Goal: Task Accomplishment & Management: Manage account settings

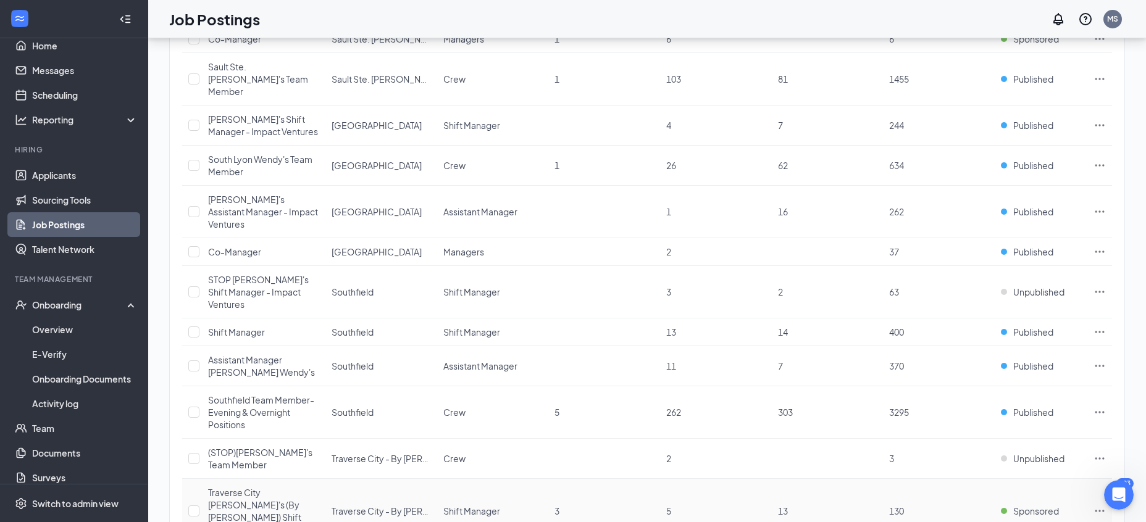
scroll to position [1050, 0]
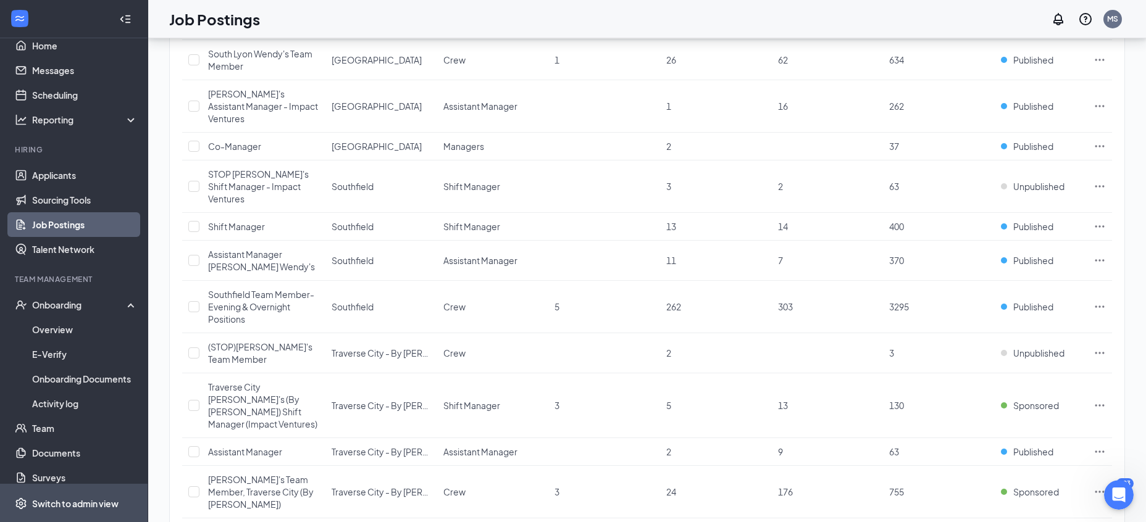
click at [51, 516] on span "Switch to admin view" at bounding box center [85, 504] width 106 height 38
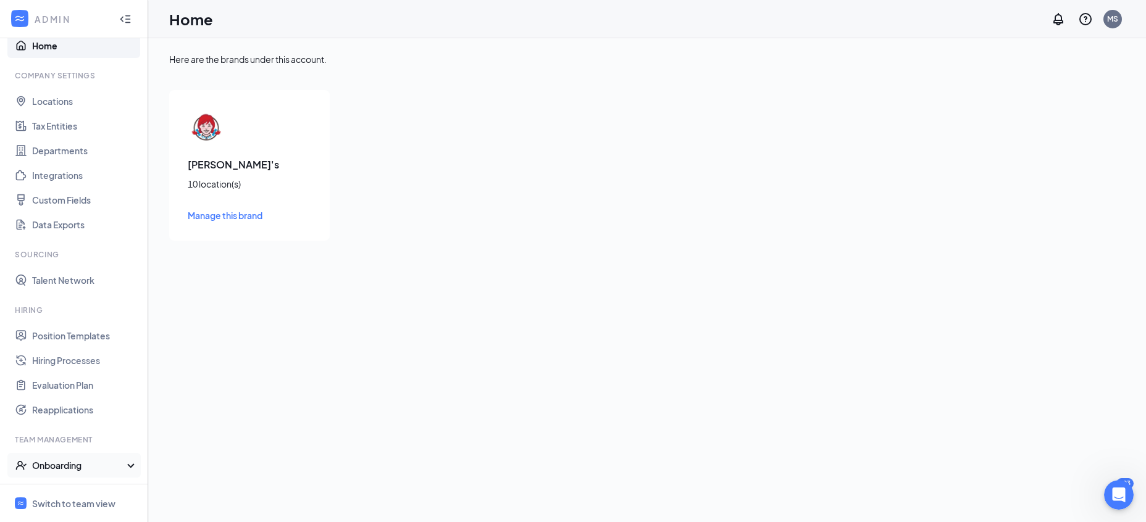
click at [96, 469] on div "Onboarding" at bounding box center [79, 465] width 95 height 12
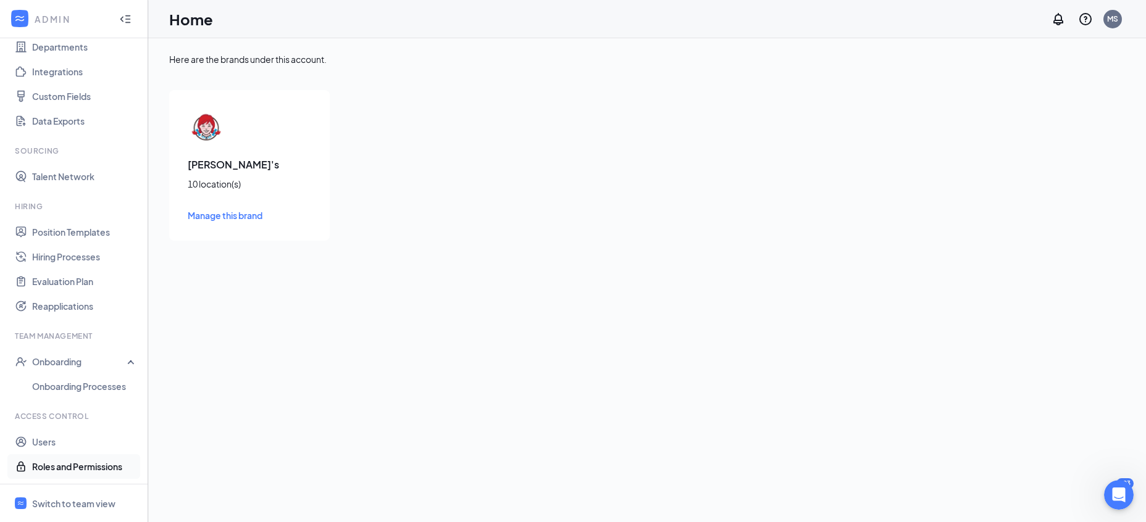
click at [66, 470] on link "Roles and Permissions" at bounding box center [85, 466] width 106 height 25
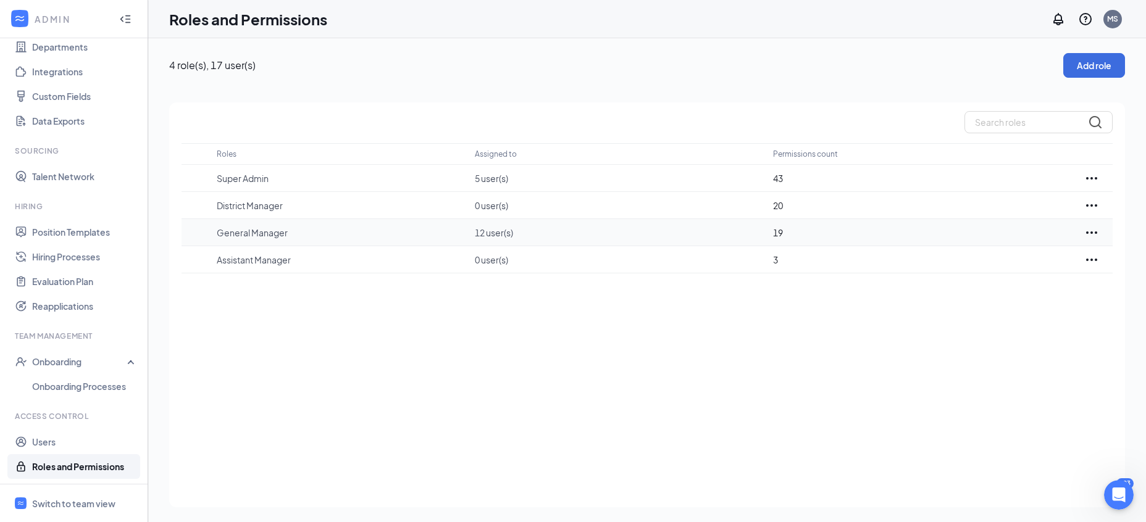
click at [1088, 233] on icon "Ellipses" at bounding box center [1091, 232] width 15 height 15
click at [1014, 268] on p "Edit" at bounding box center [1037, 270] width 104 height 12
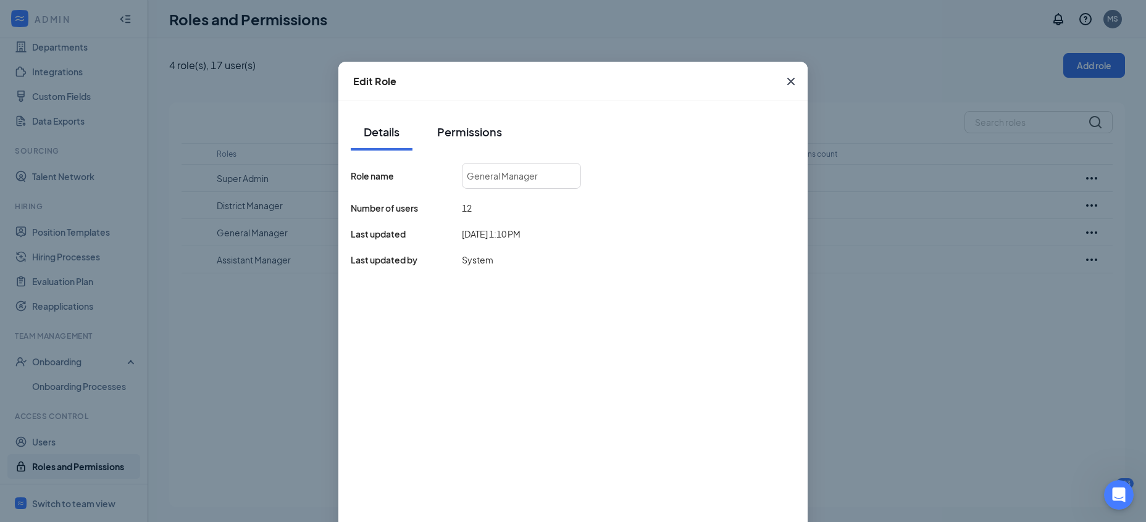
click at [448, 130] on div "Permissions" at bounding box center [469, 131] width 65 height 15
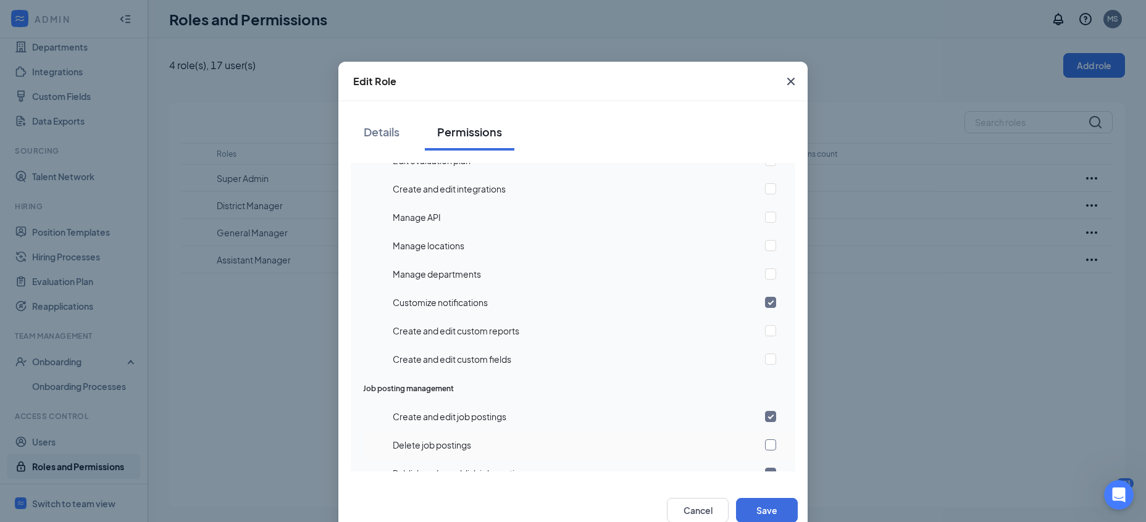
scroll to position [333, 0]
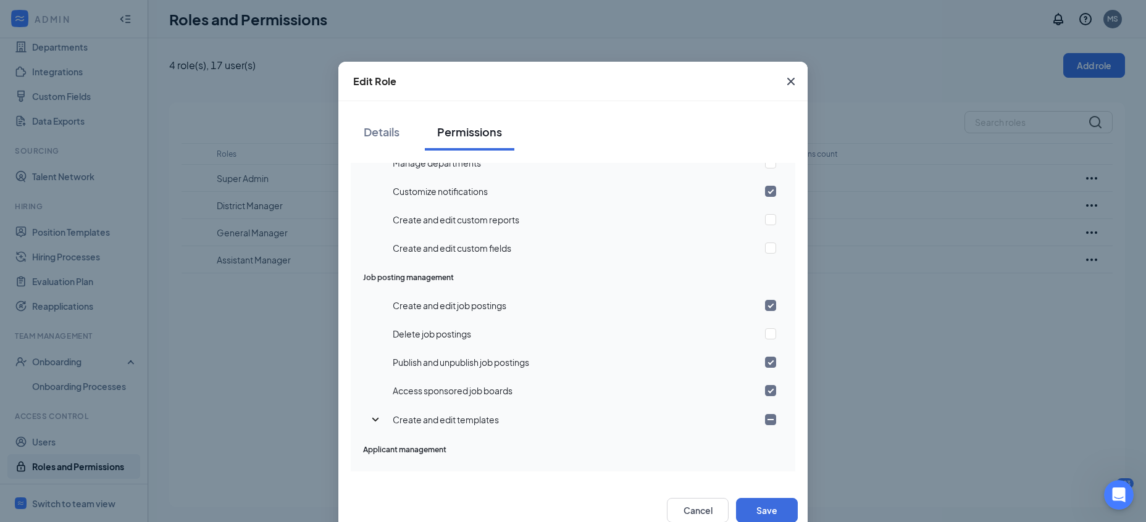
click at [376, 421] on icon "SmallChevronDown" at bounding box center [375, 419] width 15 height 15
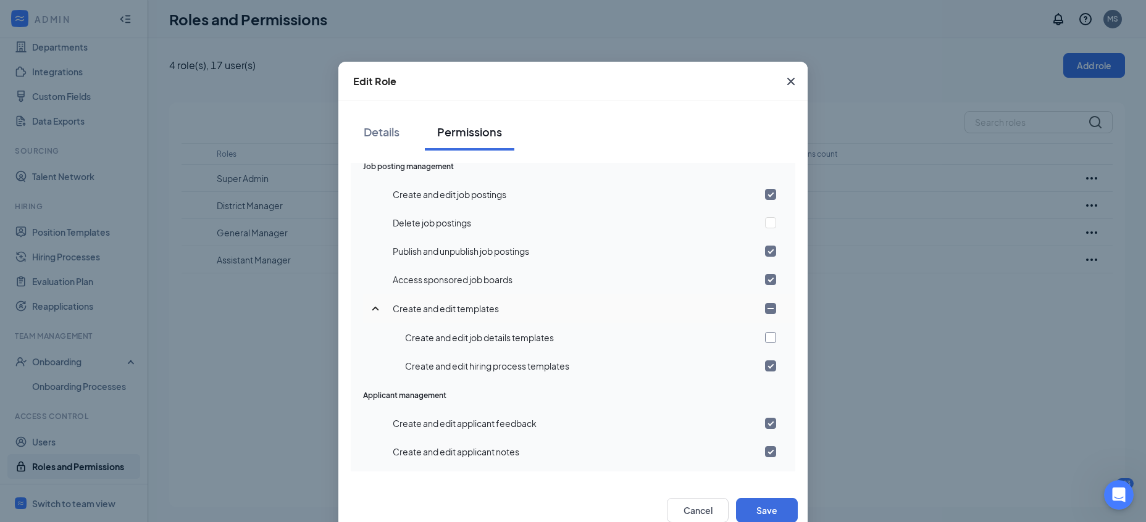
click at [768, 336] on input "checkbox" at bounding box center [770, 337] width 11 height 11
click at [773, 338] on input "checkbox" at bounding box center [770, 337] width 11 height 11
checkbox input "false"
click at [775, 366] on input "checkbox" at bounding box center [770, 365] width 11 height 11
checkbox input "false"
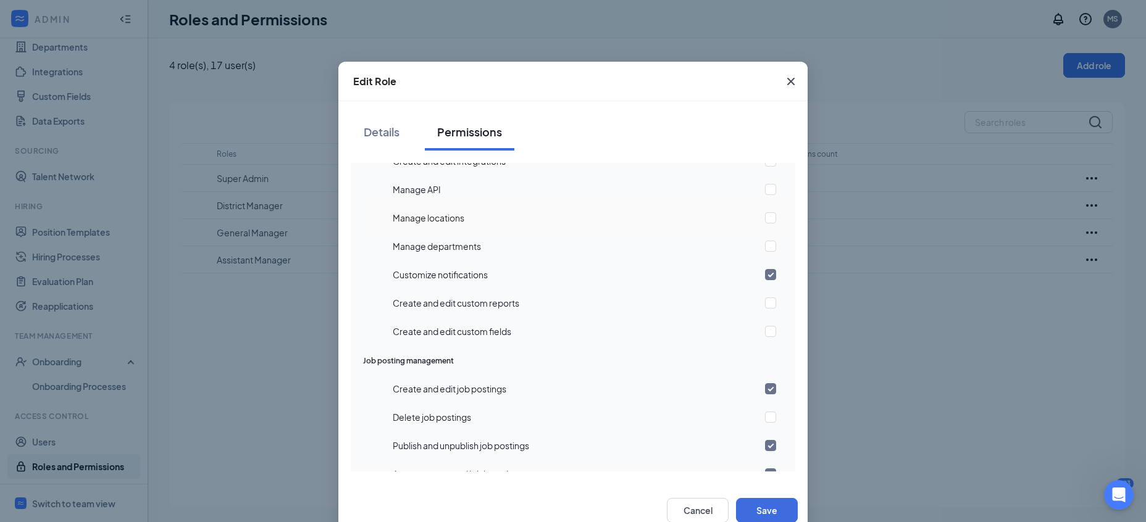
scroll to position [139, 0]
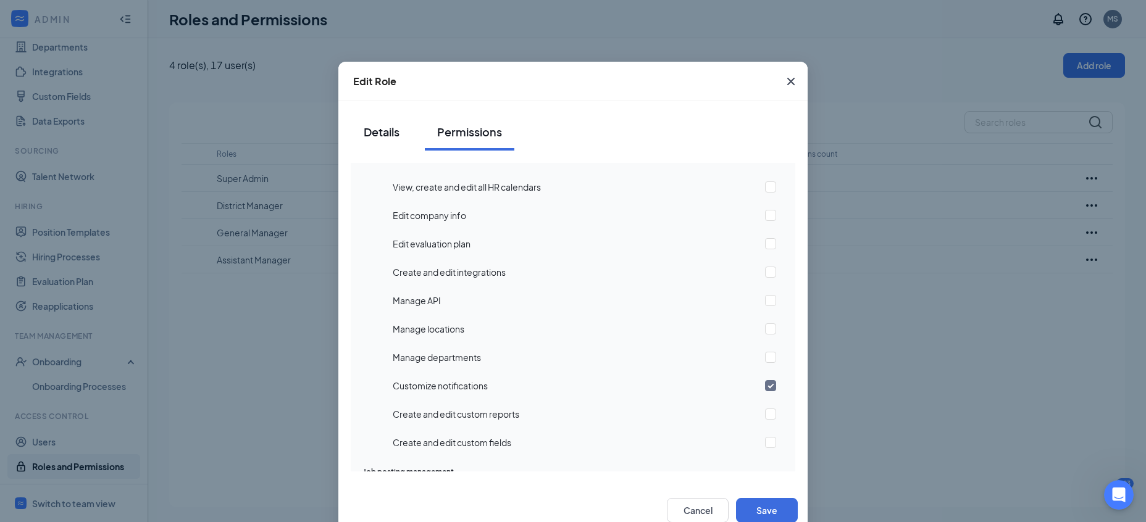
drag, startPoint x: 380, startPoint y: 141, endPoint x: 351, endPoint y: 149, distance: 30.3
click at [364, 143] on button "Details" at bounding box center [382, 132] width 62 height 37
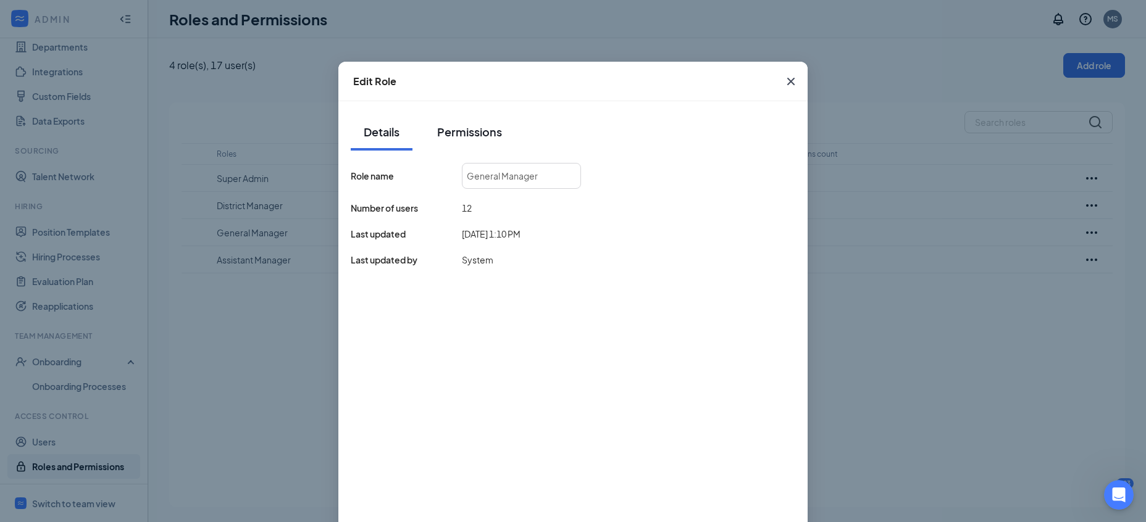
click at [476, 133] on div "Permissions" at bounding box center [469, 131] width 65 height 15
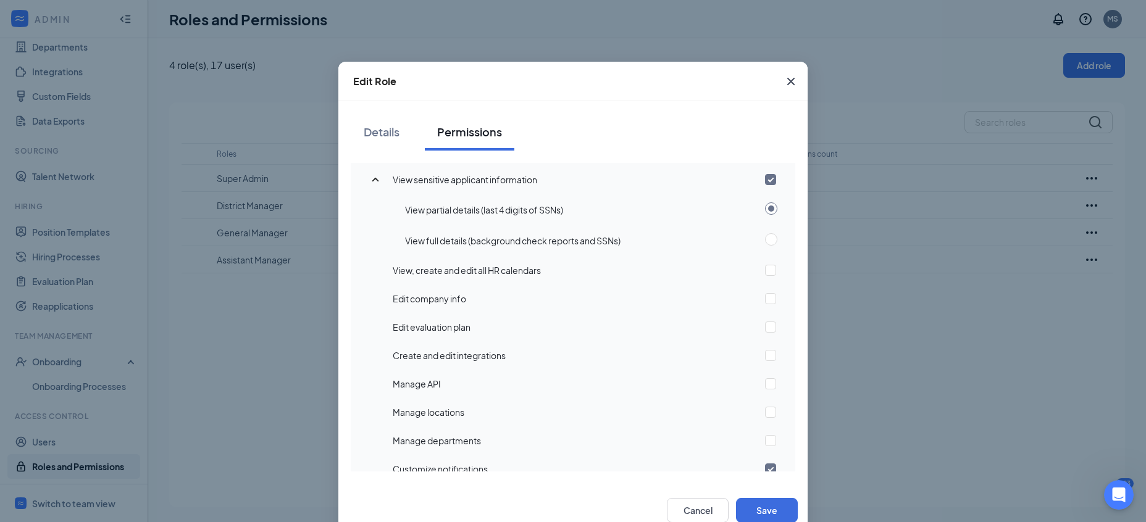
scroll to position [167, 0]
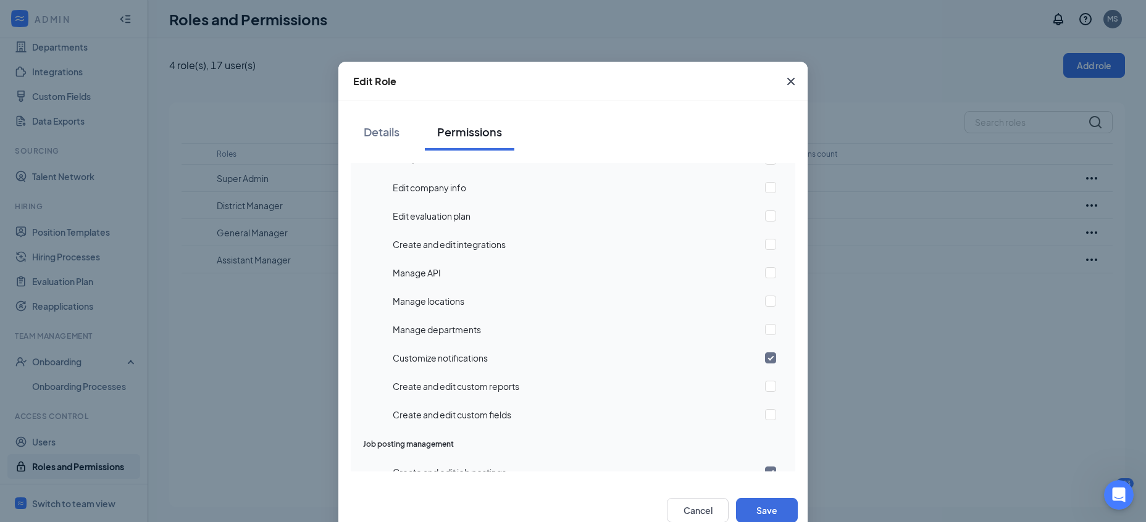
click at [984, 336] on div "Edit Role Details Permissions Account management Create and manage users View s…" at bounding box center [573, 261] width 1146 height 522
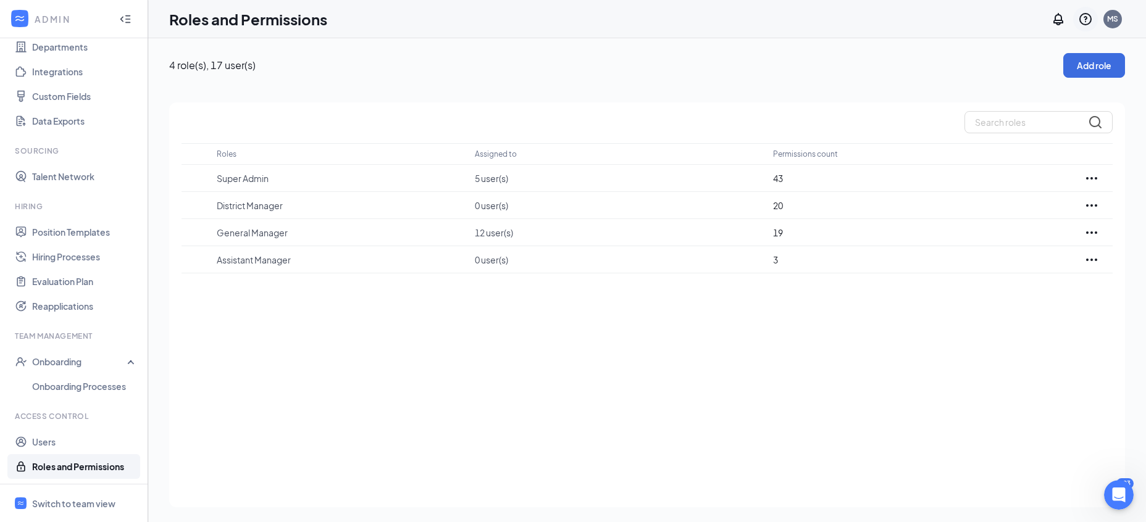
click at [1081, 15] on icon "QuestionInfo" at bounding box center [1085, 19] width 12 height 12
click at [1083, 20] on icon "QuestionInfo" at bounding box center [1085, 19] width 15 height 15
click at [970, 85] on link "Help center" at bounding box center [1023, 84] width 133 height 12
click at [1086, 234] on icon "Ellipses" at bounding box center [1091, 232] width 15 height 15
click at [1013, 268] on p "Edit" at bounding box center [1037, 270] width 104 height 12
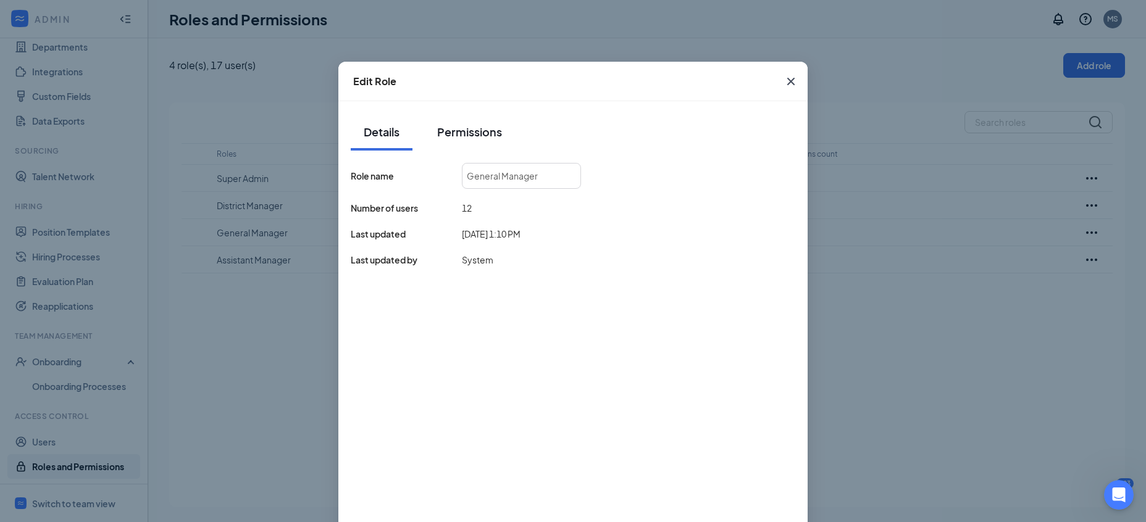
click at [467, 136] on div "Permissions" at bounding box center [469, 131] width 65 height 15
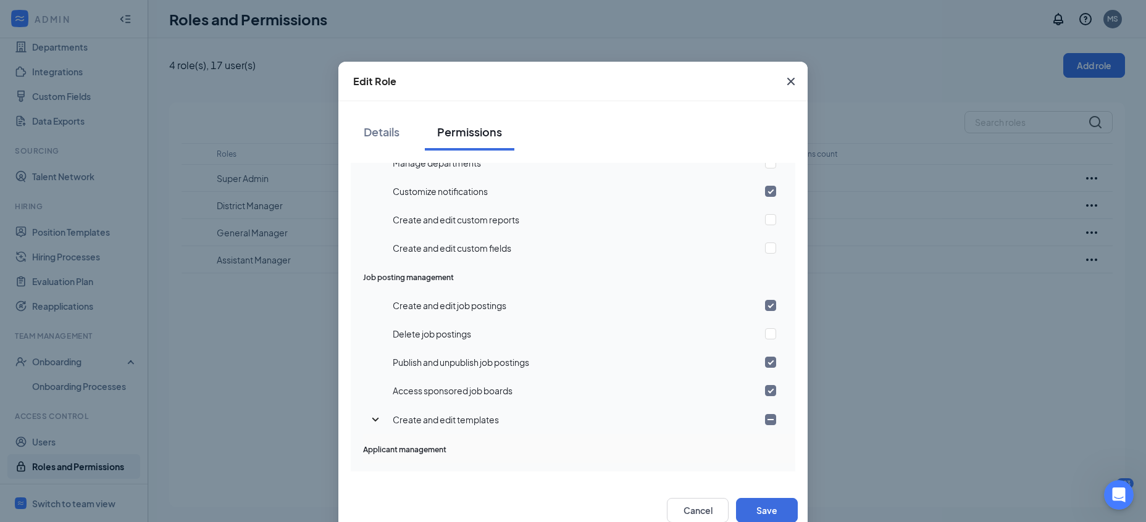
scroll to position [389, 0]
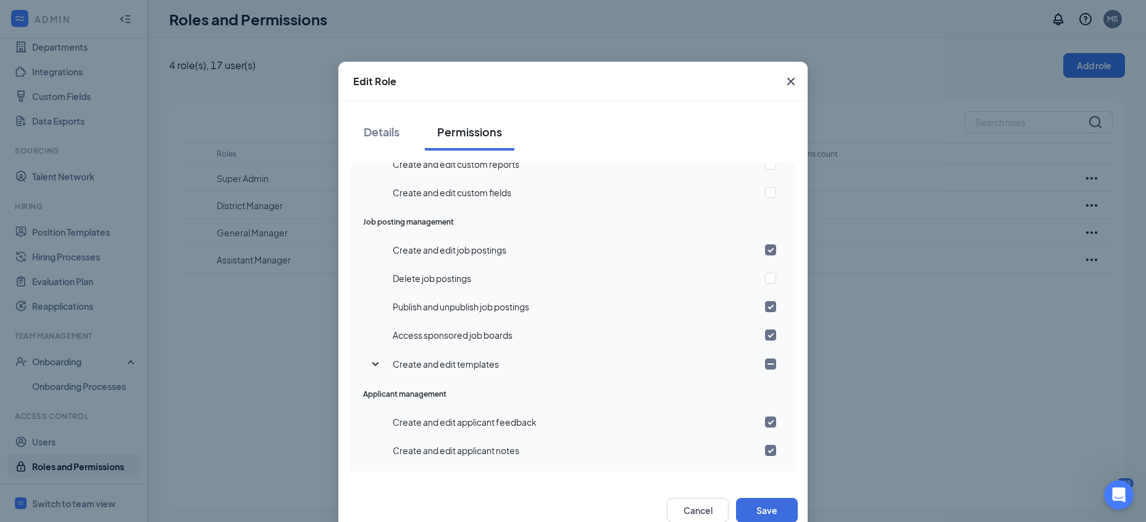
click at [380, 365] on icon "SmallChevronDown" at bounding box center [375, 364] width 15 height 15
click at [704, 504] on button "Cancel" at bounding box center [698, 510] width 62 height 25
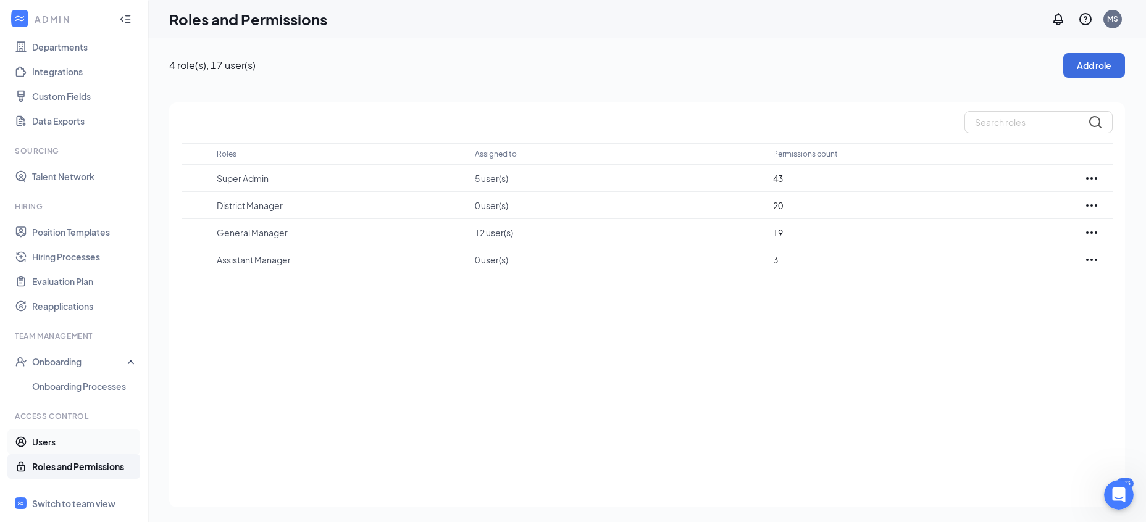
drag, startPoint x: 52, startPoint y: 447, endPoint x: 72, endPoint y: 423, distance: 31.1
click at [52, 447] on link "Users" at bounding box center [85, 442] width 106 height 25
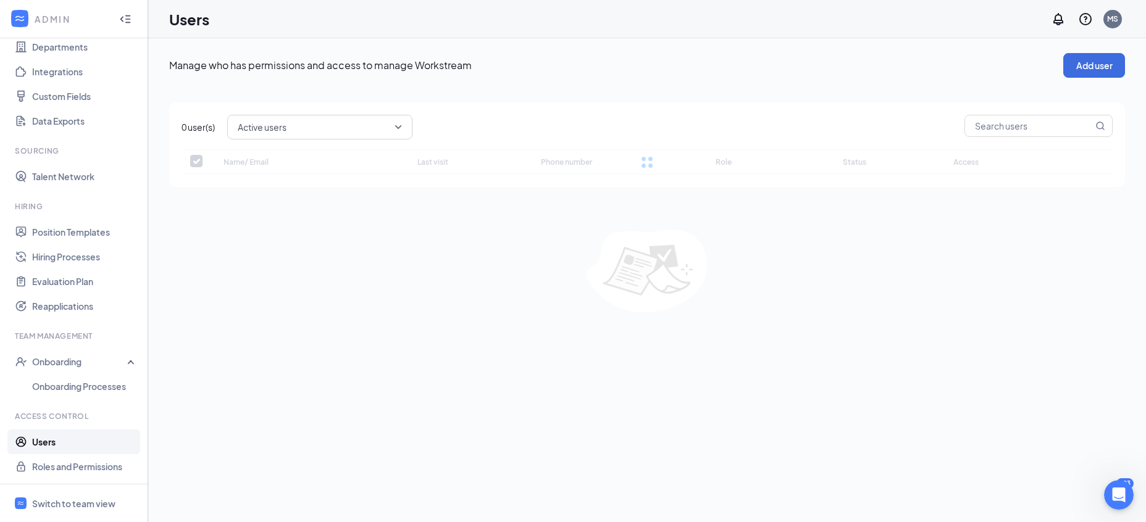
checkbox input "false"
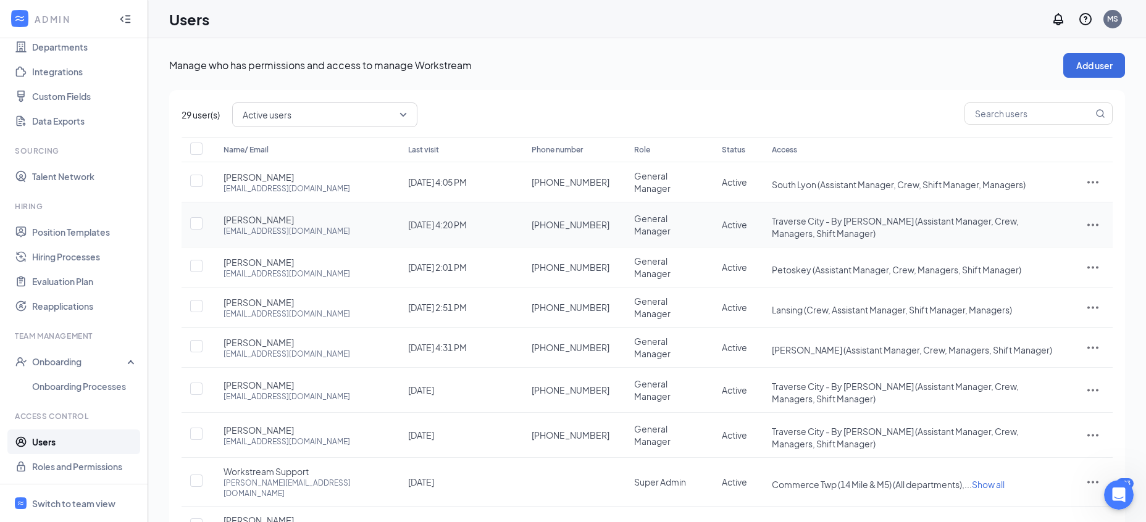
click at [1087, 224] on icon "ActionsIcon" at bounding box center [1092, 225] width 11 height 2
click at [1047, 246] on span "Edit user" at bounding box center [1030, 245] width 35 height 11
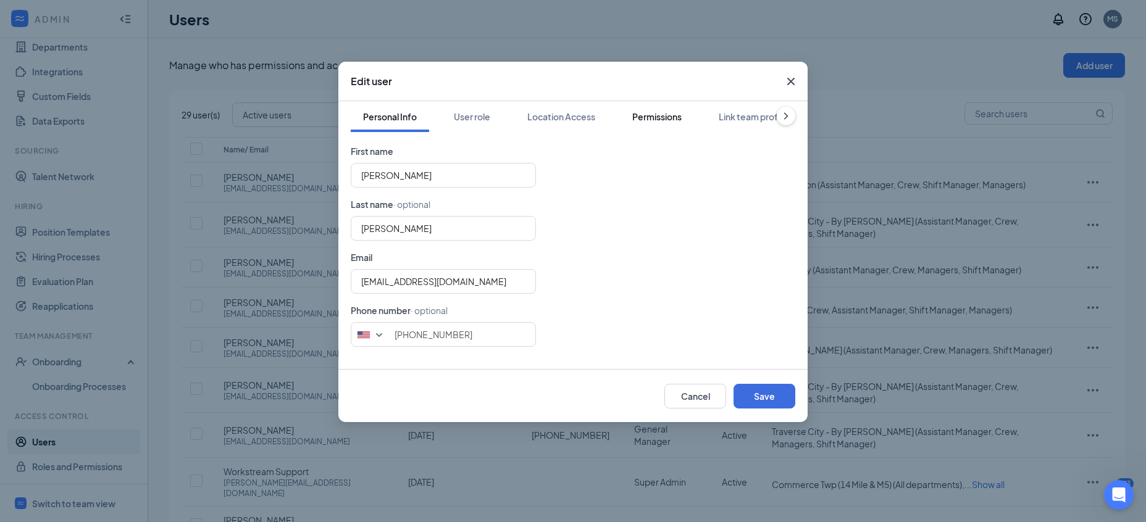
click at [681, 115] on div "Permissions" at bounding box center [656, 116] width 49 height 12
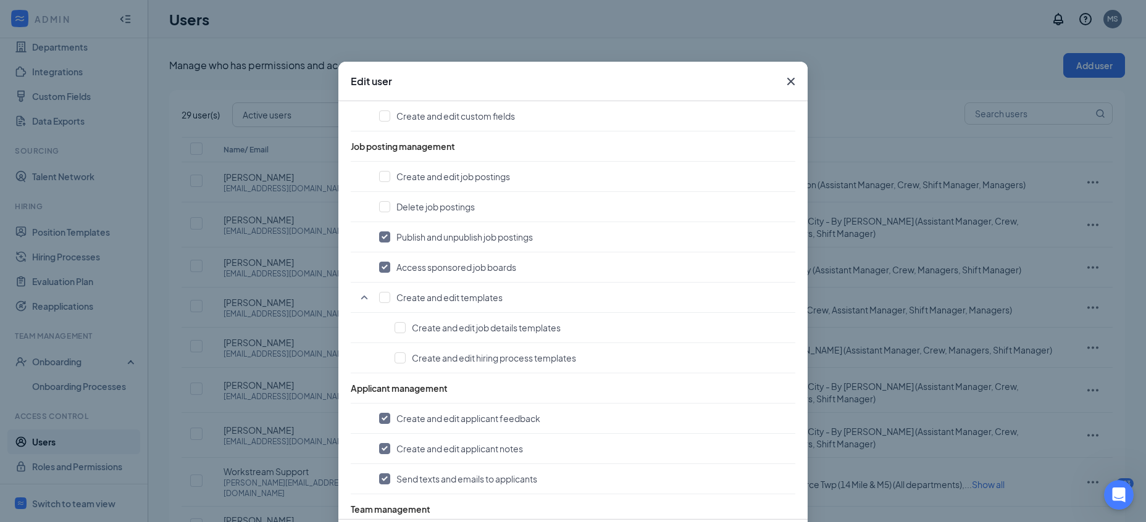
scroll to position [533, 0]
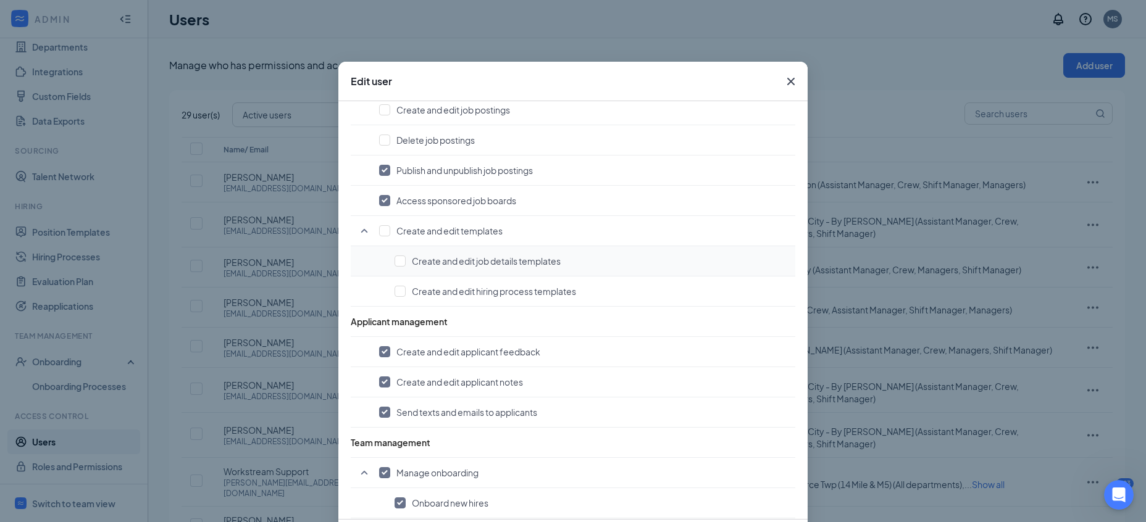
click at [393, 262] on td "Create and edit job details templates" at bounding box center [573, 261] width 444 height 30
click at [402, 262] on input "checkbox" at bounding box center [399, 261] width 11 height 11
checkbox input "true"
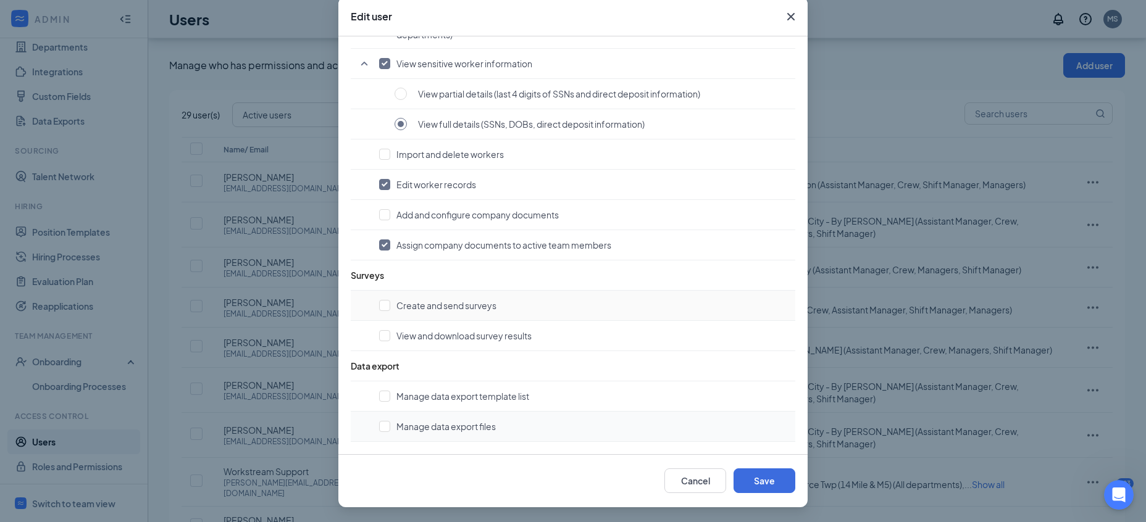
scroll to position [91, 0]
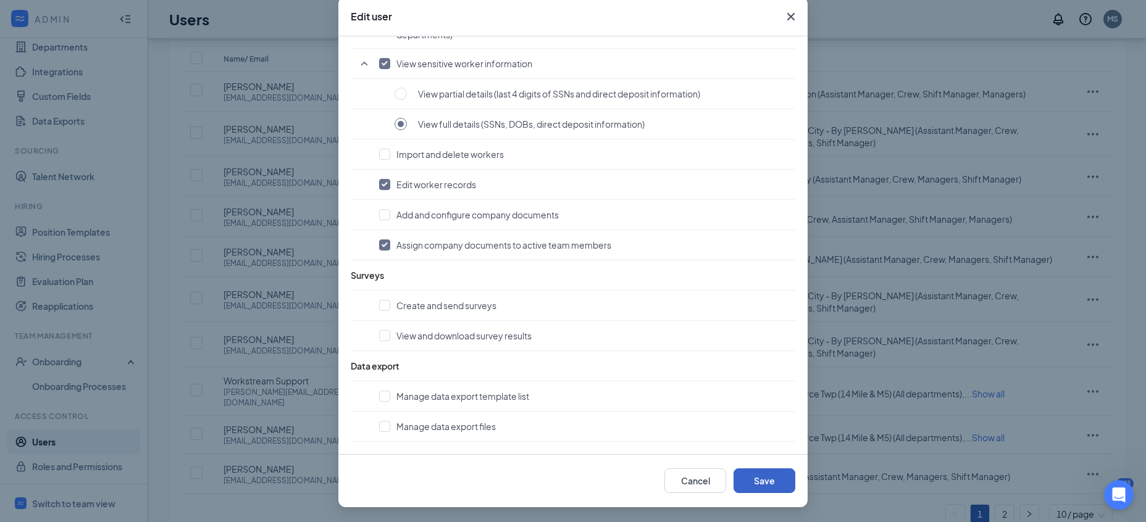
click at [772, 476] on button "Save" at bounding box center [764, 480] width 62 height 25
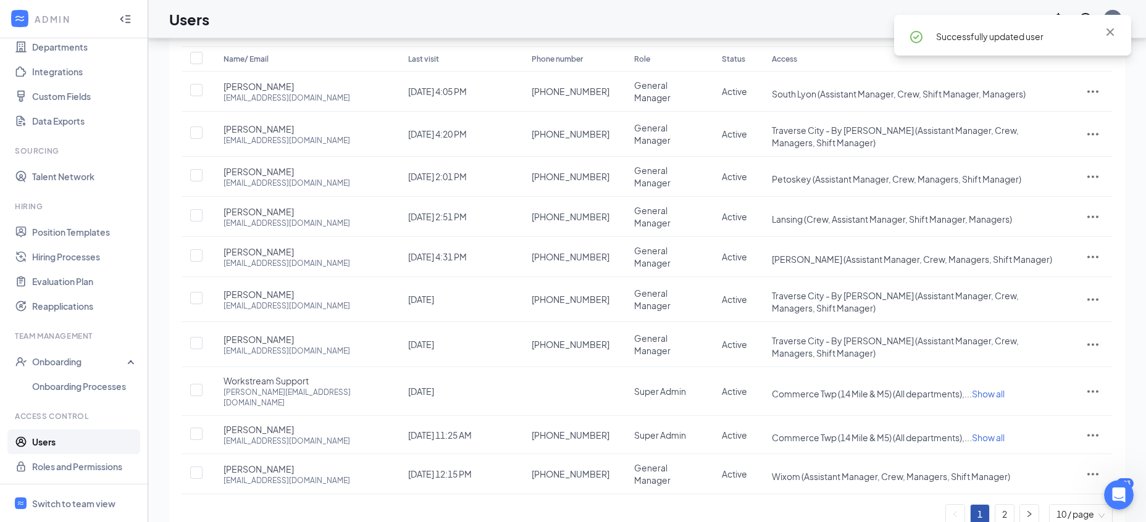
click at [156, 480] on div "Manage who has permissions and access to manage Workstream Add user 29 user(s) …" at bounding box center [646, 255] width 997 height 615
